Goal: Task Accomplishment & Management: Manage account settings

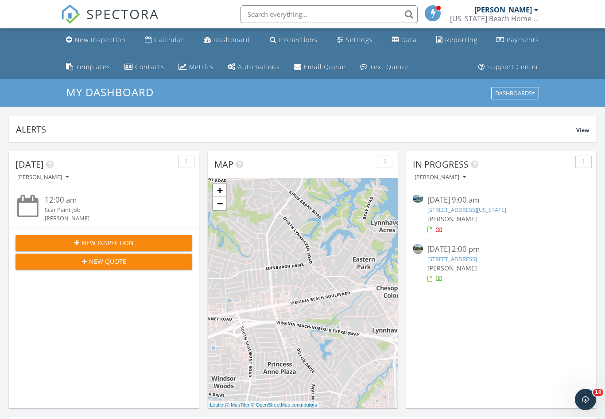
click at [477, 260] on link "405 Beacon Key Ct , Chesapeake, VA 23322" at bounding box center [452, 259] width 50 height 8
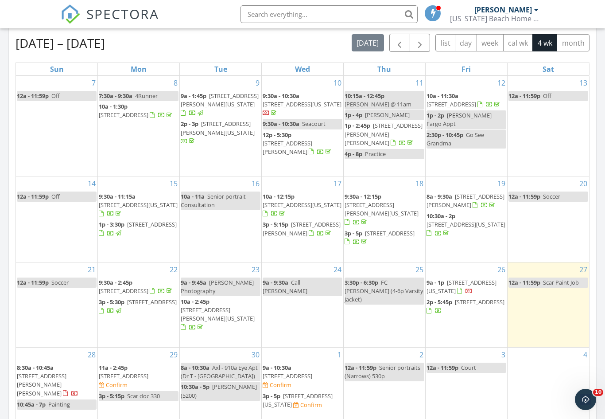
scroll to position [420, 0]
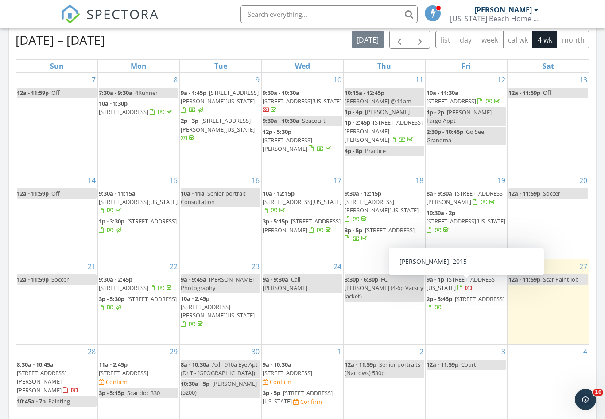
click at [464, 295] on span "405 Beacon Key Ct , Chesapeake 23322" at bounding box center [480, 299] width 50 height 8
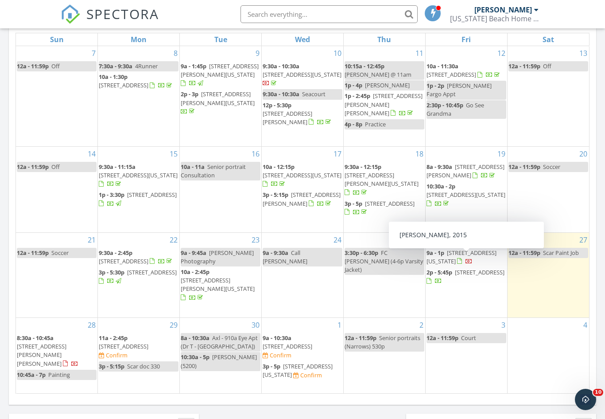
scroll to position [478, 0]
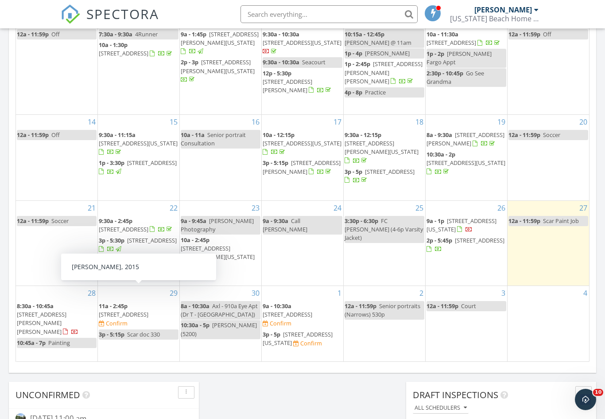
click at [148, 310] on span "405 Beacon Key Ct, Chesapeake 23322" at bounding box center [124, 314] width 50 height 8
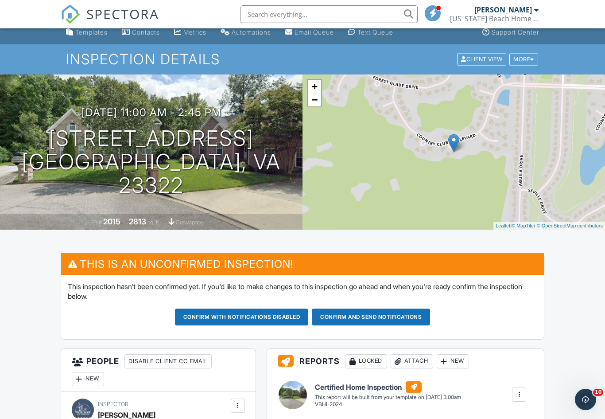
scroll to position [22, 0]
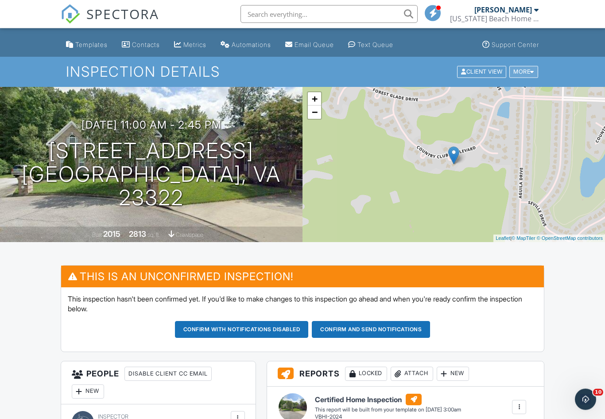
click at [531, 71] on div at bounding box center [532, 73] width 4 height 6
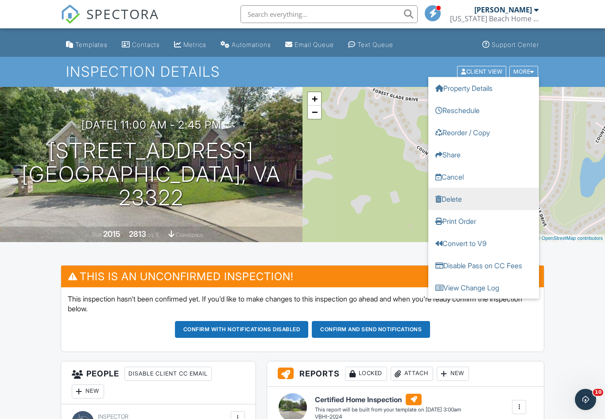
click at [468, 199] on link "Delete" at bounding box center [483, 199] width 111 height 22
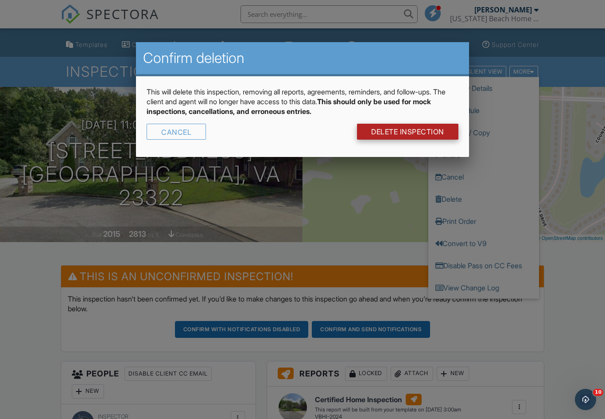
click at [437, 127] on link "DELETE Inspection" at bounding box center [407, 132] width 101 height 16
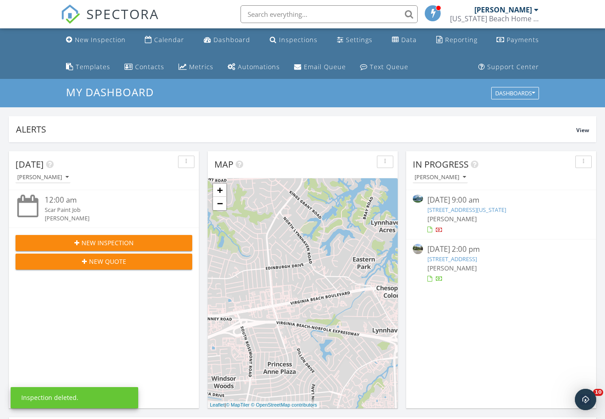
scroll to position [807, 606]
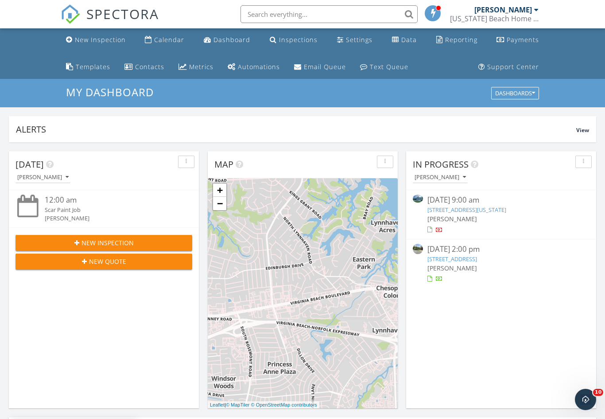
click at [477, 257] on link "405 Beacon Key Ct , Chesapeake, VA 23322" at bounding box center [452, 259] width 50 height 8
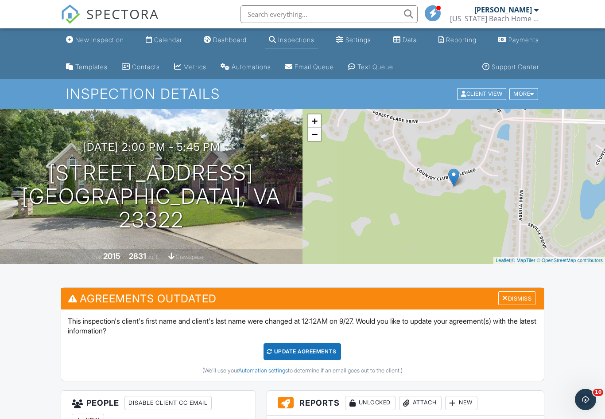
click at [121, 19] on span "SPECTORA" at bounding box center [122, 13] width 73 height 19
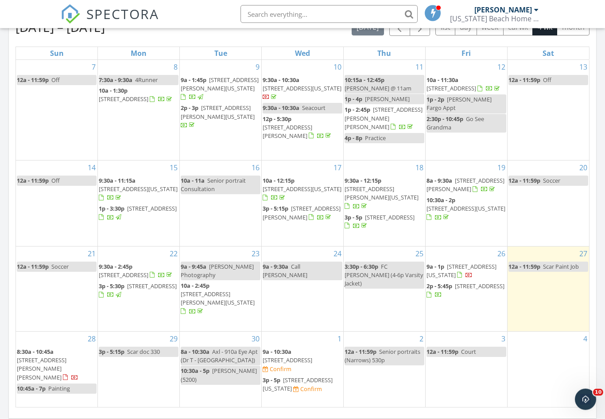
scroll to position [433, 0]
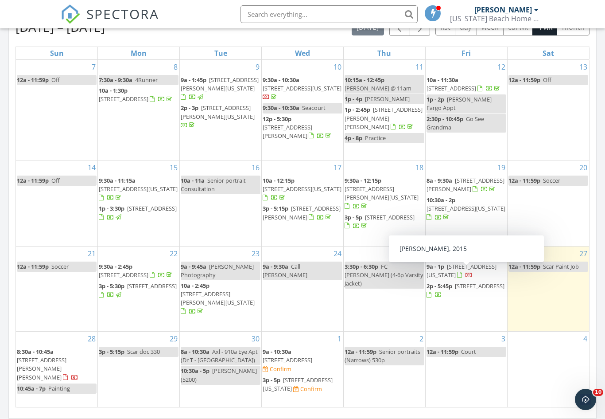
click at [458, 282] on span "[STREET_ADDRESS]" at bounding box center [480, 286] width 50 height 8
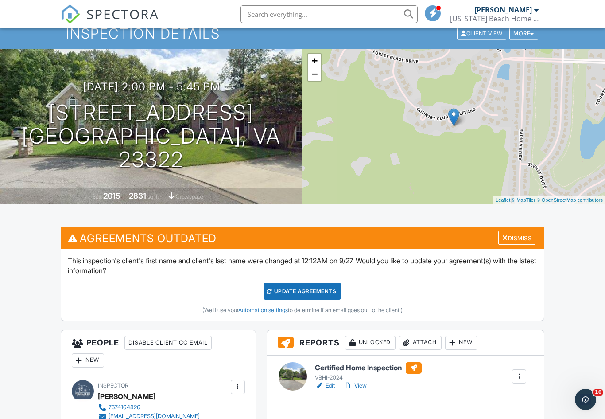
scroll to position [50, 0]
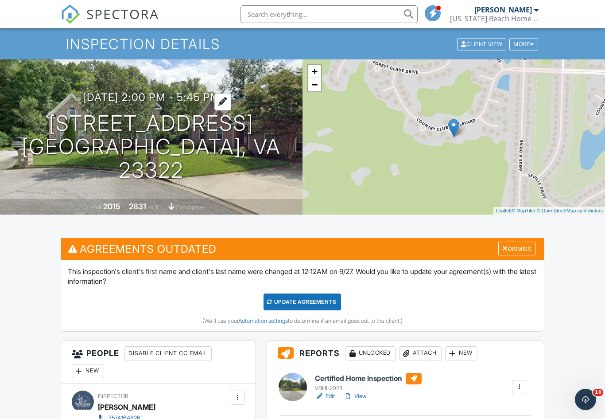
click at [97, 103] on h3 "09/26/2025 2:00 pm - 5:45 pm" at bounding box center [151, 97] width 137 height 12
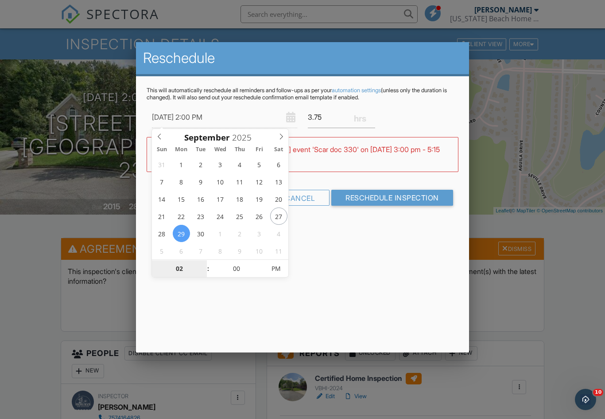
type input "09/29/2025 1:00 PM"
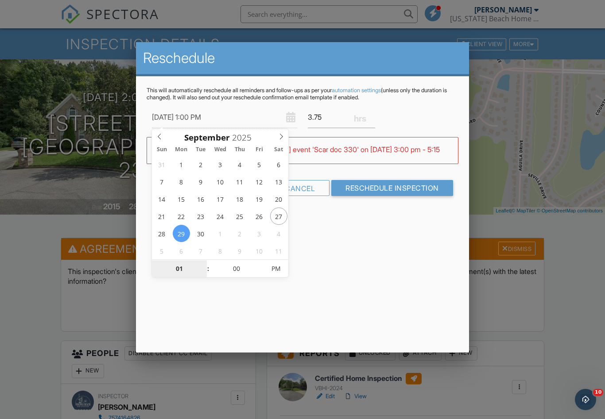
type input "11"
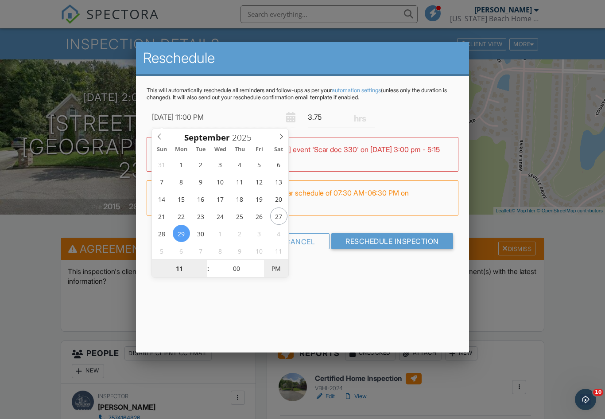
type input "09/29/2025 11:00 AM"
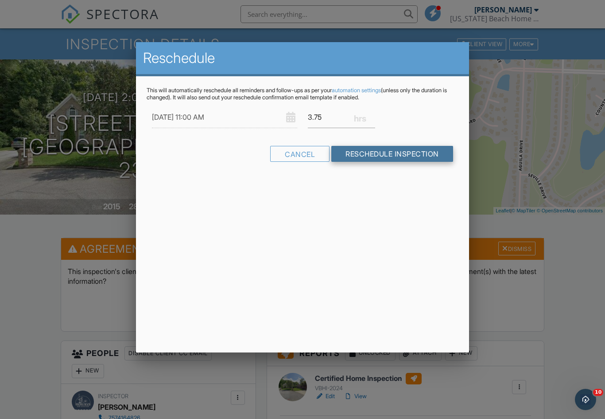
click at [396, 152] on input "Reschedule Inspection" at bounding box center [392, 154] width 122 height 16
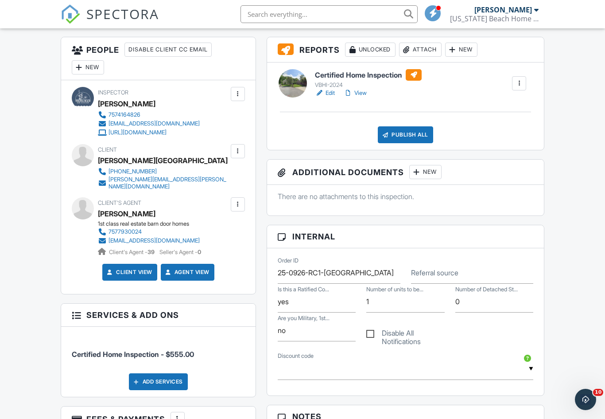
scroll to position [166, 0]
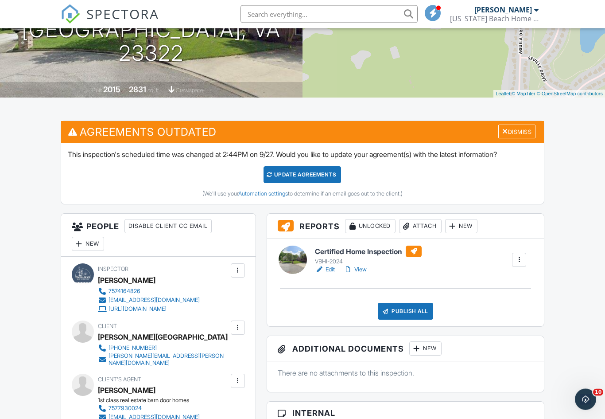
click at [312, 172] on div "Update Agreements" at bounding box center [303, 175] width 78 height 17
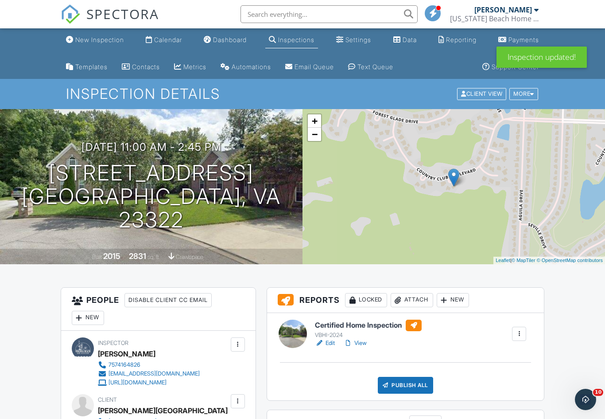
click at [122, 10] on span "SPECTORA" at bounding box center [122, 13] width 73 height 19
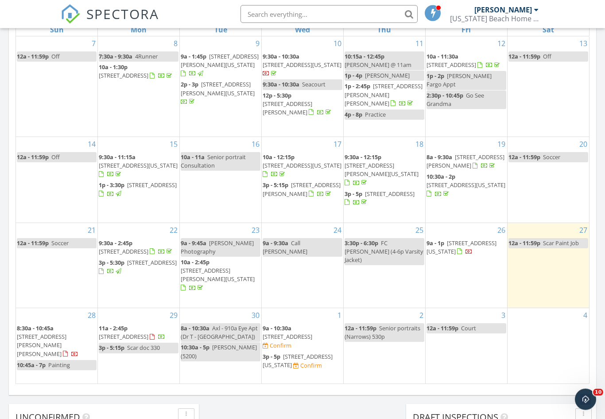
scroll to position [456, 0]
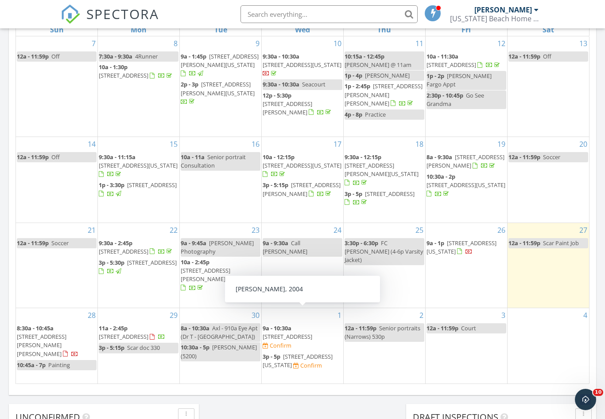
click at [306, 332] on span "[STREET_ADDRESS]" at bounding box center [288, 336] width 50 height 8
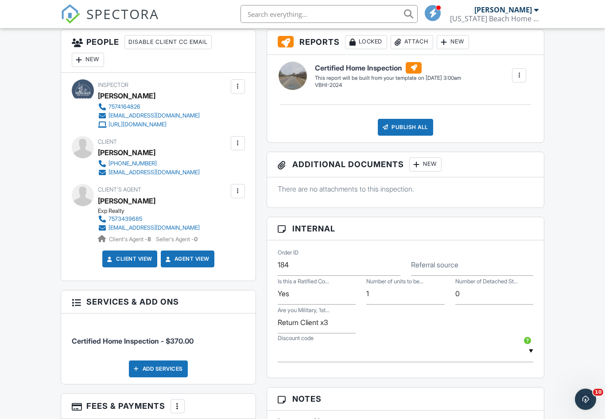
scroll to position [355, 0]
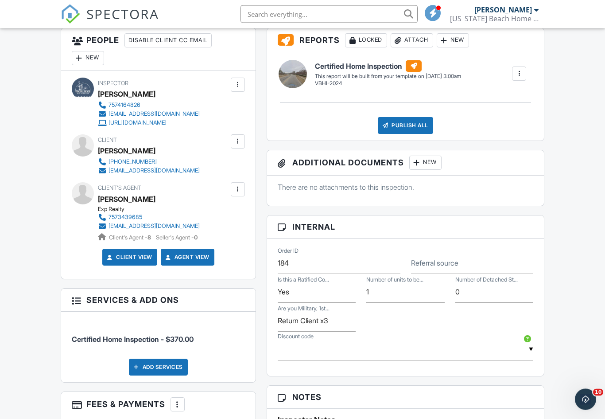
click at [462, 349] on input "text" at bounding box center [406, 350] width 256 height 22
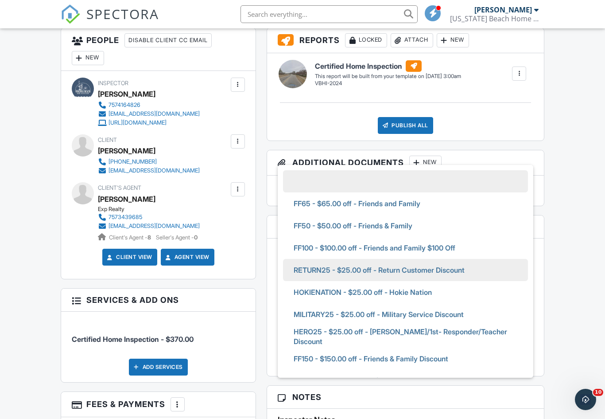
click at [464, 272] on span "RETURN25 - $25.00 off - Return Customer Discount" at bounding box center [379, 270] width 185 height 22
type input "RETURN25 - $25.00 off - Return Customer Discount"
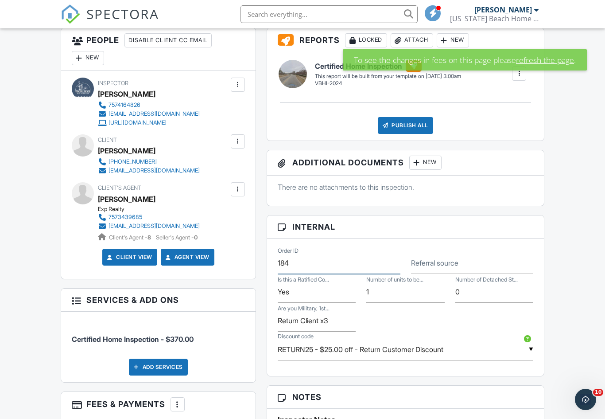
click at [381, 266] on input "184" at bounding box center [339, 263] width 123 height 22
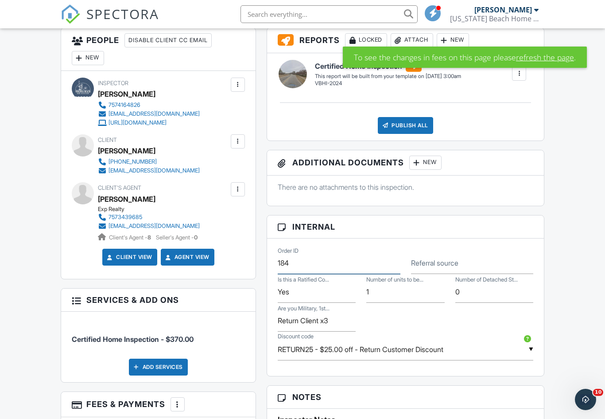
scroll to position [355, 0]
type input "1"
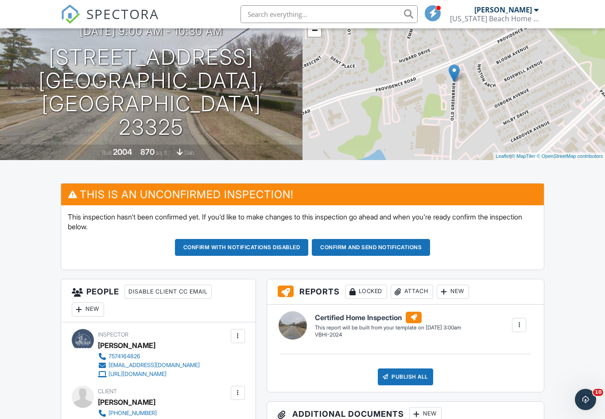
scroll to position [104, 0]
type input "25-1001-RC1-[PERSON_NAME]"
click at [415, 245] on button "Confirm and send notifications" at bounding box center [371, 247] width 118 height 17
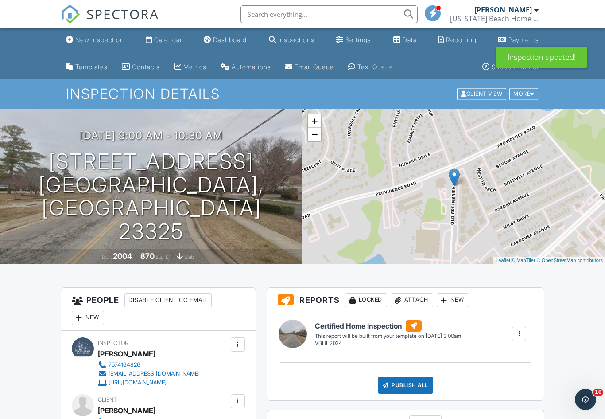
click at [115, 12] on span "SPECTORA" at bounding box center [122, 13] width 73 height 19
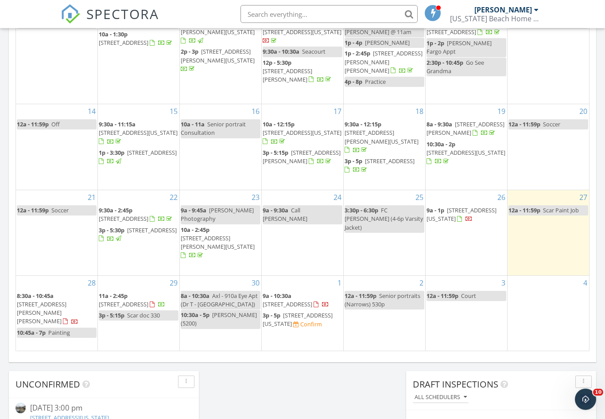
scroll to position [509, 0]
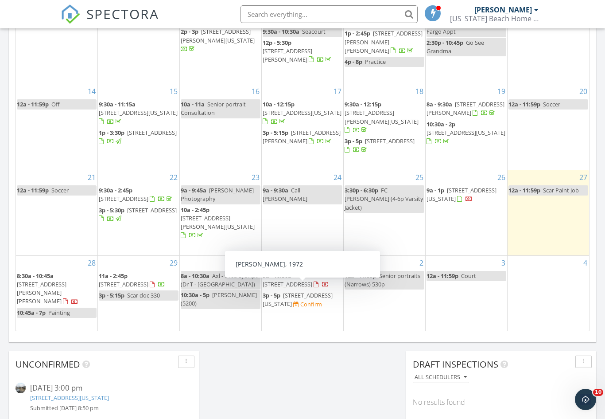
click at [302, 295] on span "3381 Lakecrest Rd, Virginia Beach 23452" at bounding box center [298, 299] width 70 height 16
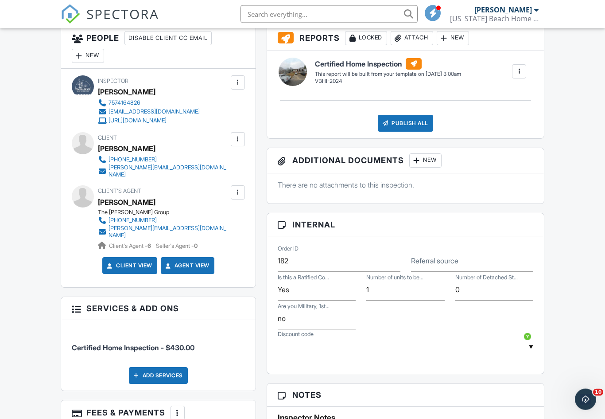
scroll to position [357, 0]
click at [341, 269] on input "182" at bounding box center [339, 261] width 123 height 22
type input "1"
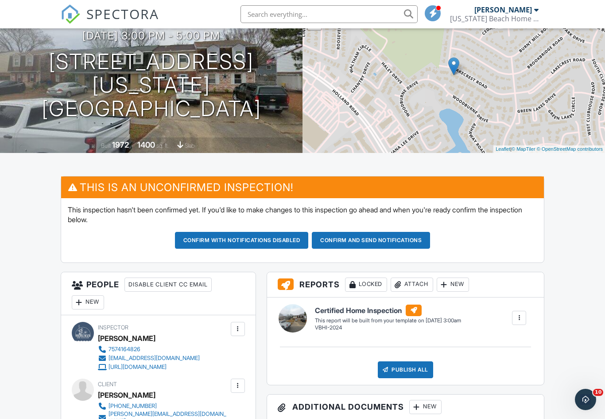
scroll to position [34, 0]
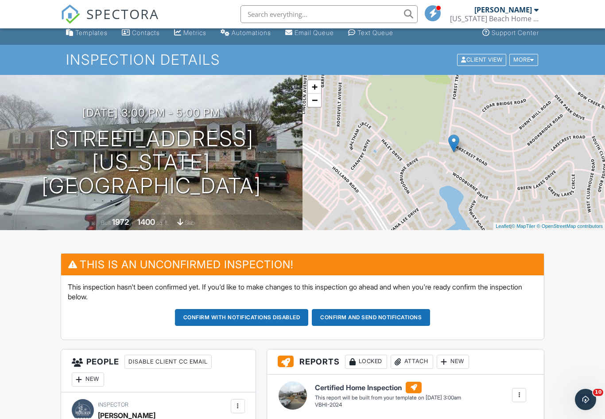
type input "25-1001-RC2-[PERSON_NAME]"
click at [416, 311] on button "Confirm and send notifications" at bounding box center [371, 317] width 118 height 17
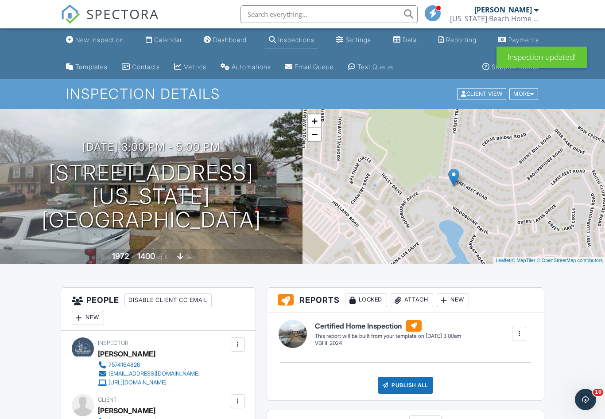
click at [117, 11] on span "SPECTORA" at bounding box center [122, 13] width 73 height 19
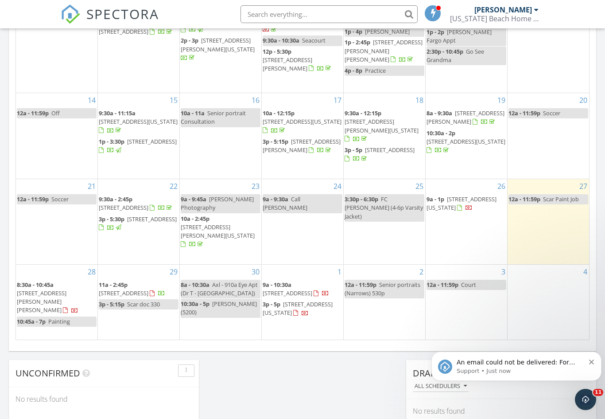
click at [570, 362] on span "An email could not be delivered: For more information, view Why emails don't ge…" at bounding box center [521, 370] width 128 height 25
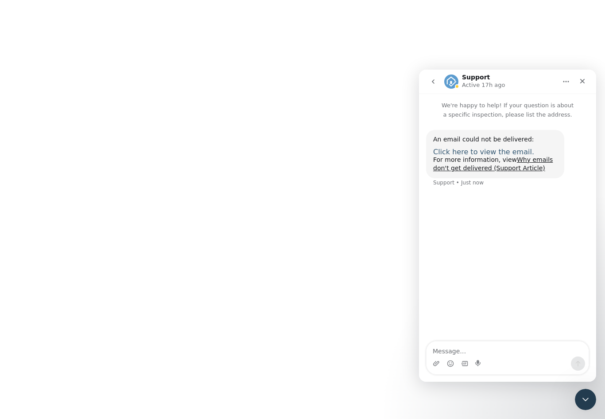
click at [501, 151] on span "Click here to view the email." at bounding box center [483, 152] width 101 height 8
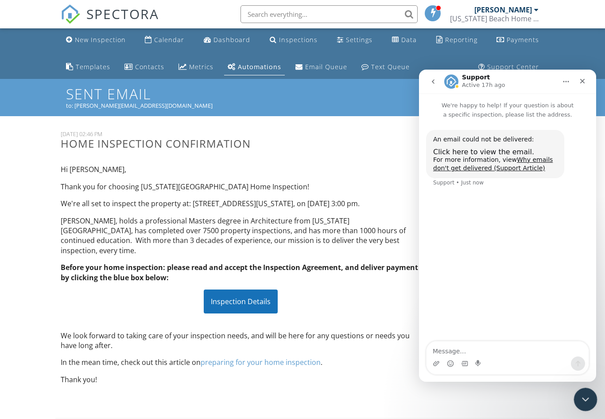
click at [587, 401] on icon "Close Intercom Messenger" at bounding box center [584, 397] width 11 height 11
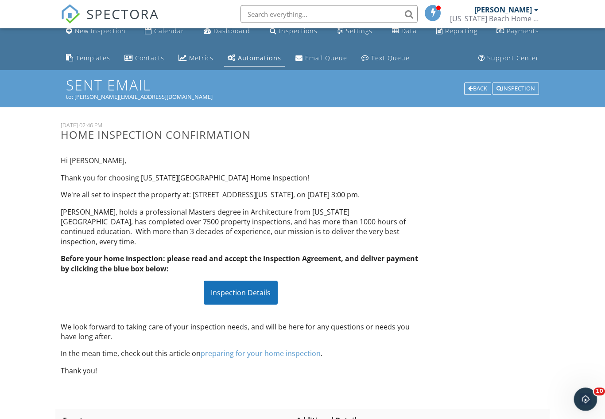
scroll to position [58, 0]
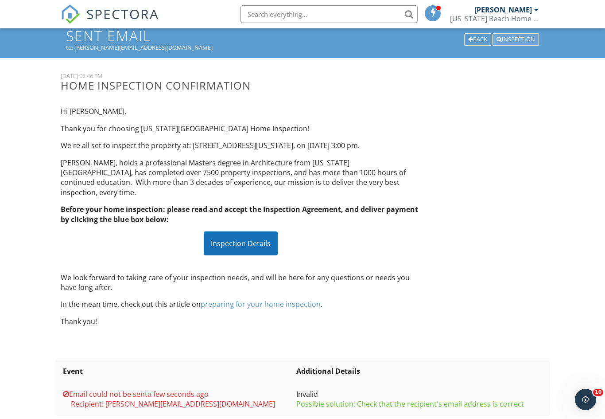
click at [522, 40] on div "Inspection" at bounding box center [516, 39] width 47 height 12
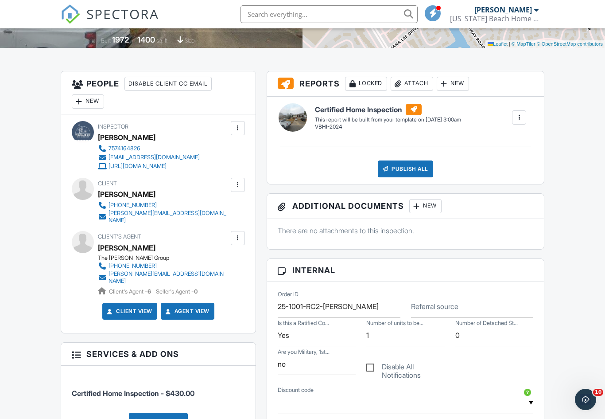
click at [242, 181] on div at bounding box center [237, 184] width 9 height 9
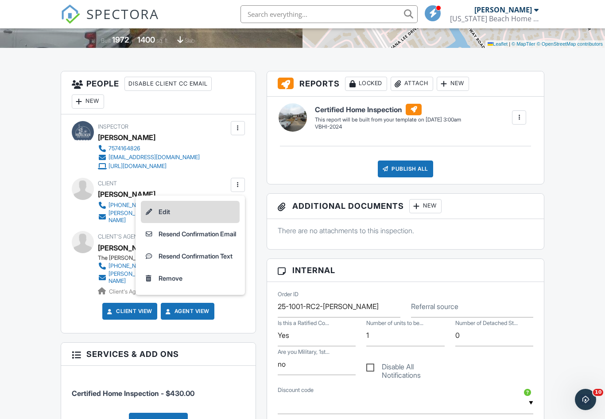
click at [187, 213] on li "Edit" at bounding box center [190, 212] width 99 height 22
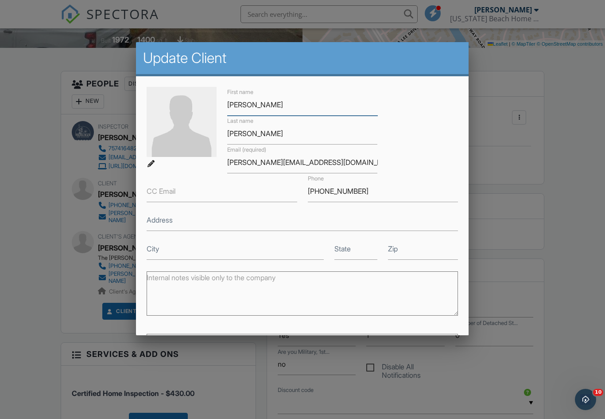
scroll to position [216, 0]
click at [290, 163] on input "[PERSON_NAME][EMAIL_ADDRESS][DOMAIN_NAME]" at bounding box center [302, 162] width 151 height 22
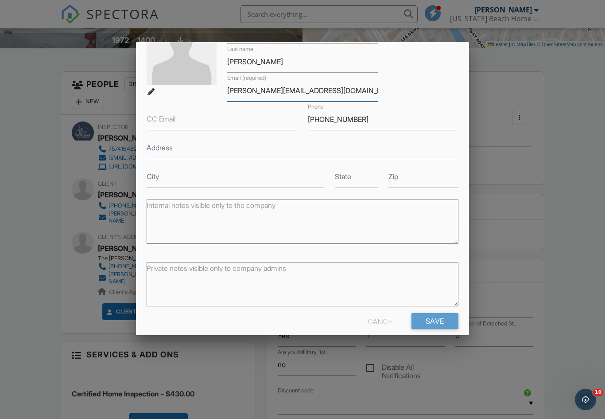
scroll to position [71, 0]
type input "[PERSON_NAME][EMAIL_ADDRESS][DOMAIN_NAME]"
click at [438, 321] on input "Save" at bounding box center [435, 321] width 47 height 16
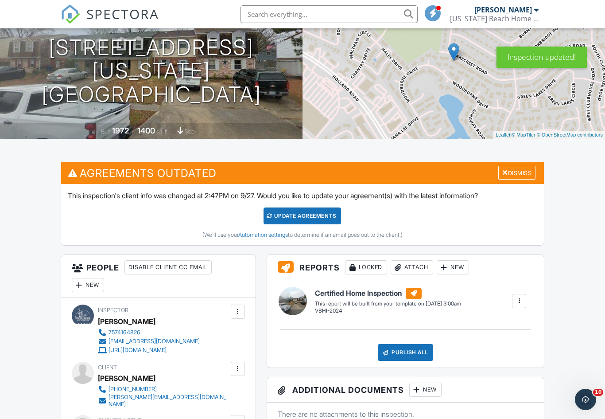
click at [300, 218] on div "Update Agreements" at bounding box center [303, 215] width 78 height 17
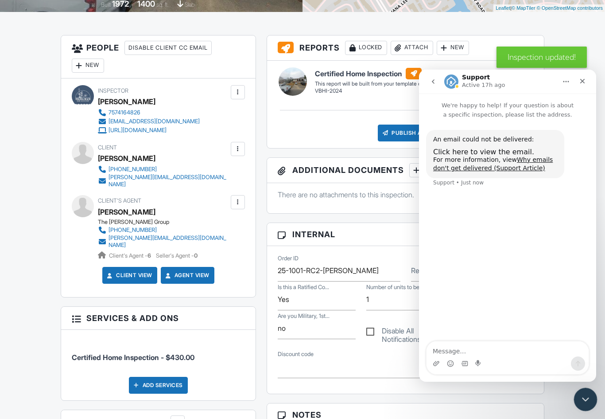
click at [587, 395] on icon "Close Intercom Messenger" at bounding box center [584, 397] width 11 height 11
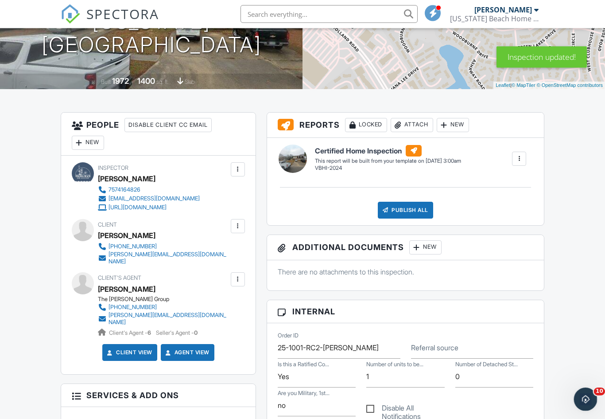
scroll to position [208, 0]
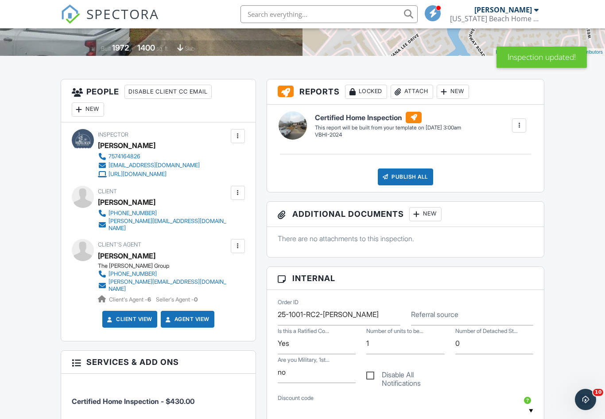
click at [241, 191] on div at bounding box center [237, 192] width 9 height 9
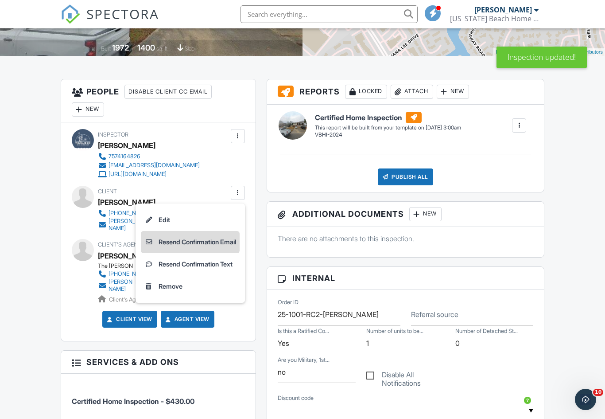
click at [220, 244] on li "Resend Confirmation Email" at bounding box center [190, 242] width 99 height 22
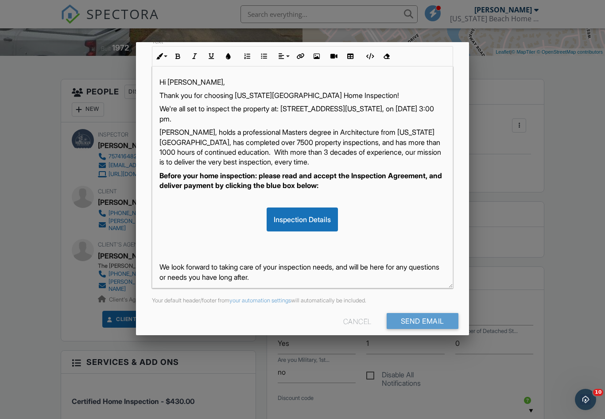
scroll to position [131, 0]
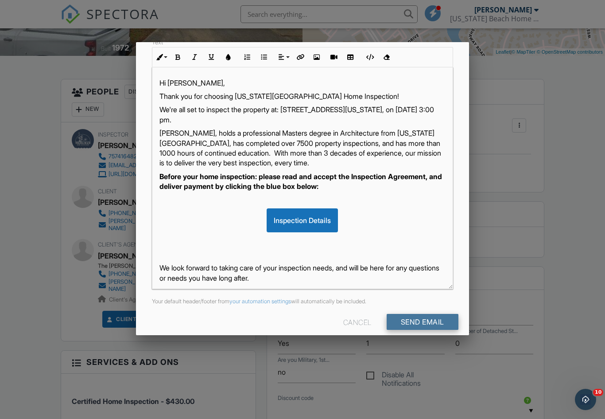
click at [427, 323] on input "Send Email" at bounding box center [423, 322] width 72 height 16
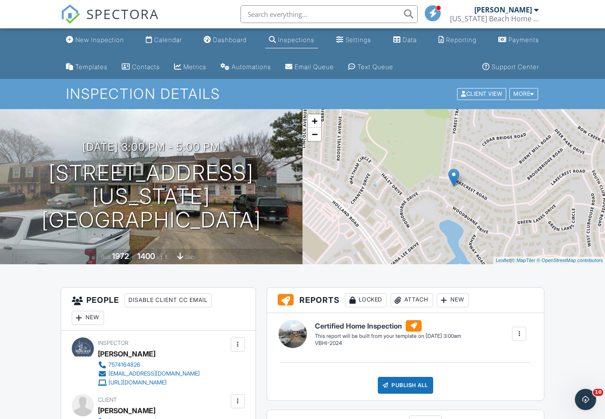
click at [116, 16] on span "SPECTORA" at bounding box center [122, 13] width 73 height 19
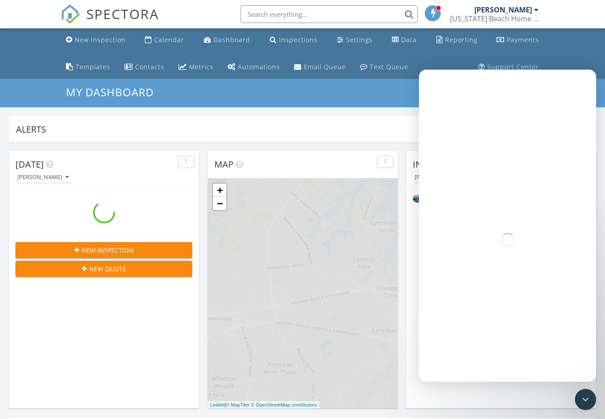
scroll to position [807, 606]
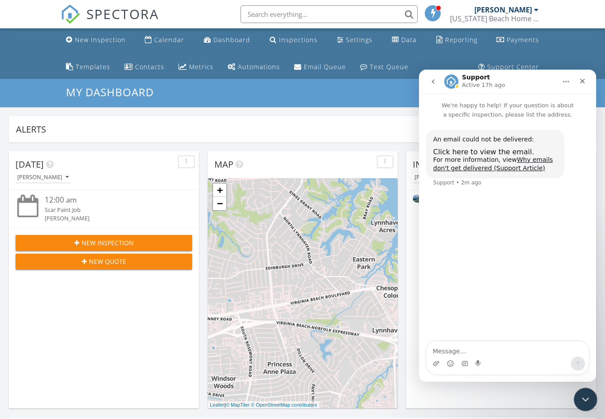
click at [583, 397] on icon "Close Intercom Messenger" at bounding box center [584, 397] width 11 height 11
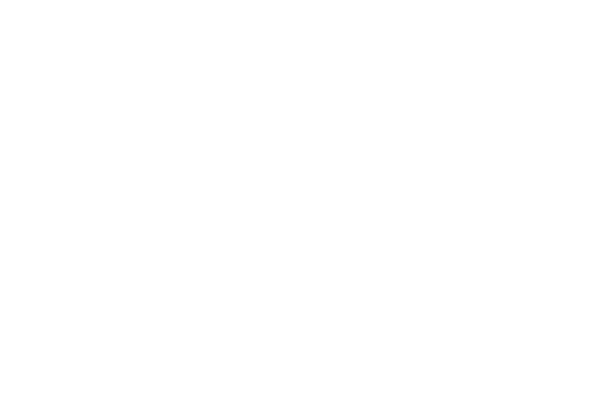
scroll to position [507, 0]
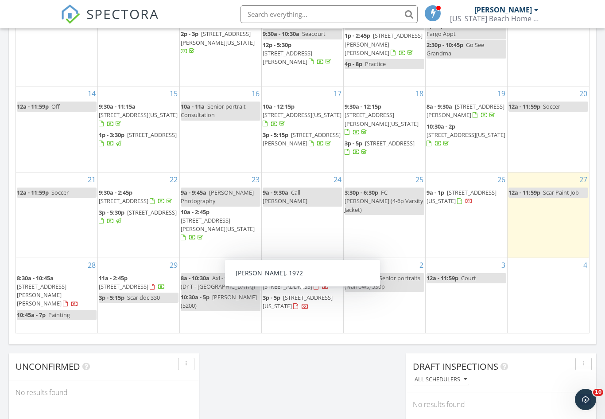
click at [293, 302] on span "[STREET_ADDRESS][US_STATE]" at bounding box center [298, 301] width 70 height 16
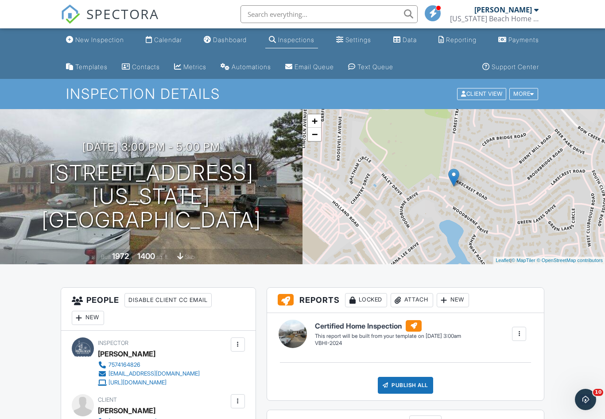
click at [118, 16] on span "SPECTORA" at bounding box center [122, 13] width 73 height 19
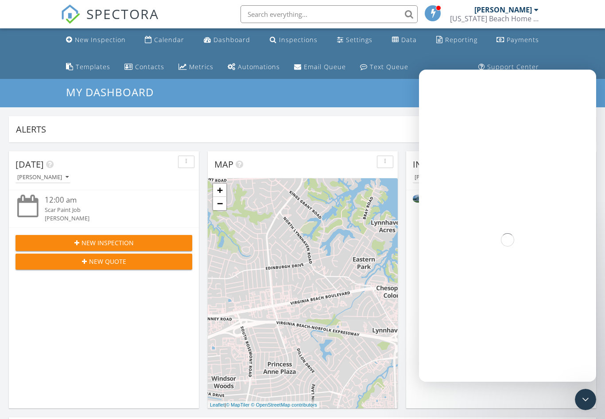
scroll to position [807, 606]
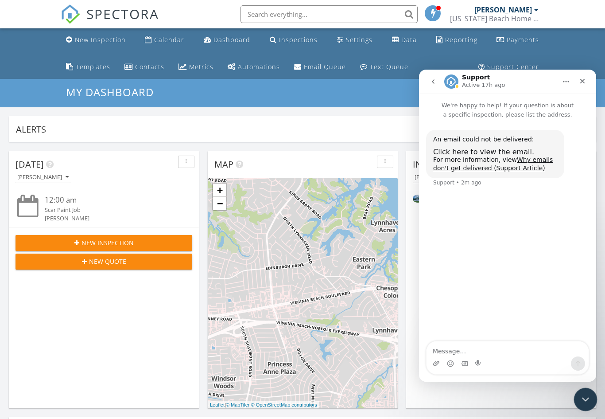
click at [587, 398] on icon "Close Intercom Messenger" at bounding box center [584, 397] width 11 height 11
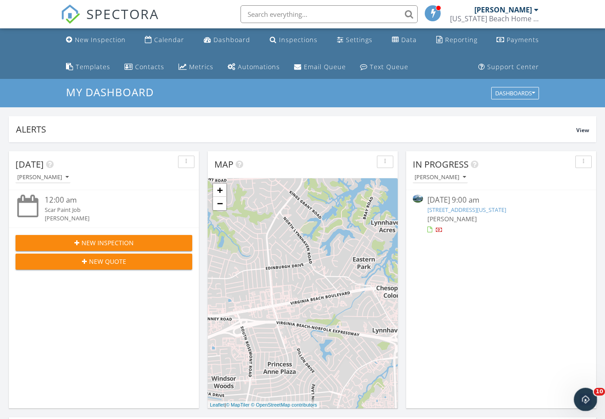
scroll to position [0, 0]
click at [506, 210] on link "3936 Charity Neck Rd, Virginia Beach, VA 23457" at bounding box center [466, 210] width 79 height 8
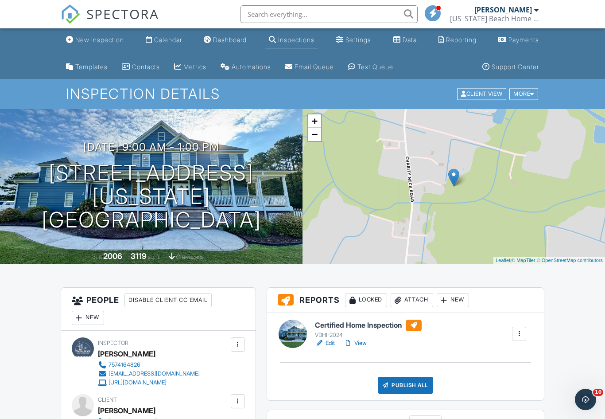
click at [379, 322] on h6 "Certified Home Inspection" at bounding box center [368, 325] width 107 height 12
